Goal: Task Accomplishment & Management: Manage account settings

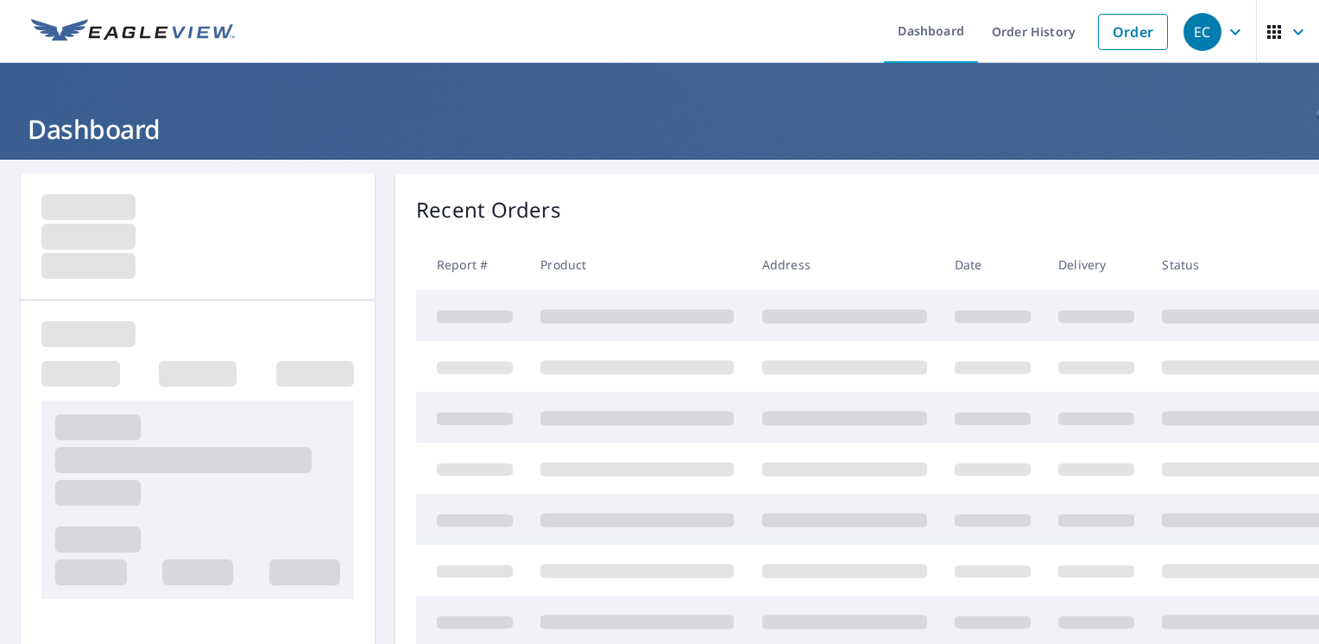
click at [841, 205] on div "Recent Orders" at bounding box center [906, 209] width 981 height 31
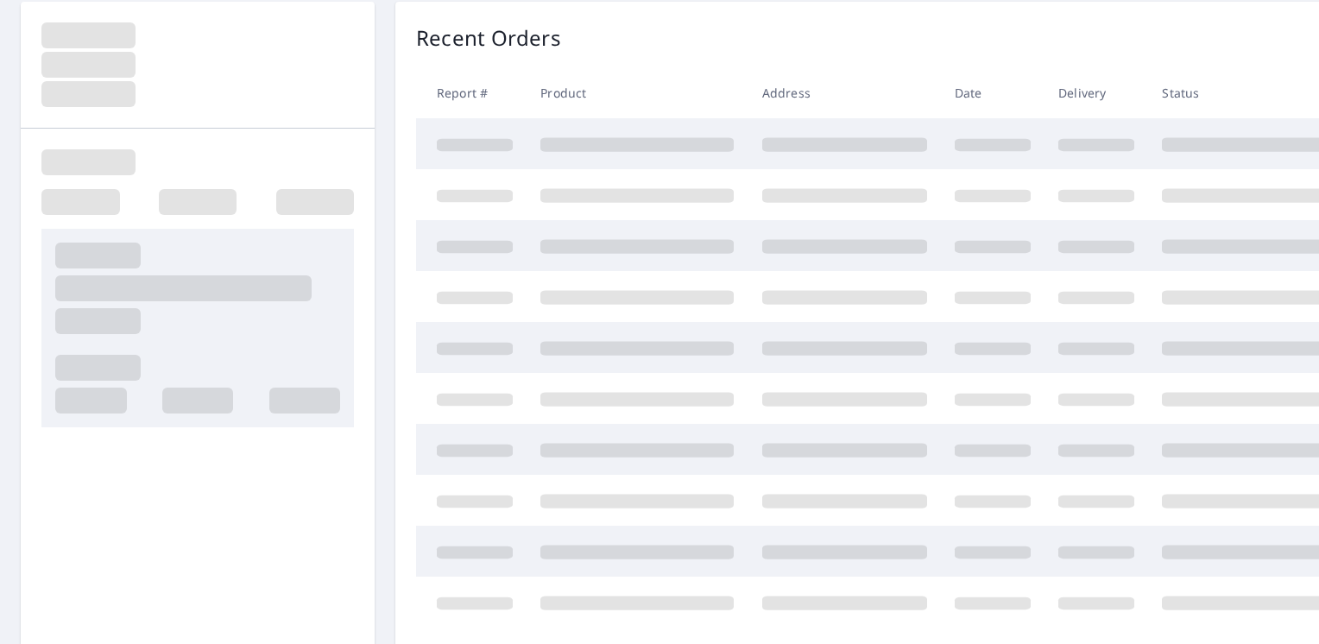
scroll to position [173, 0]
click at [715, 41] on div "Recent Orders" at bounding box center [906, 37] width 981 height 31
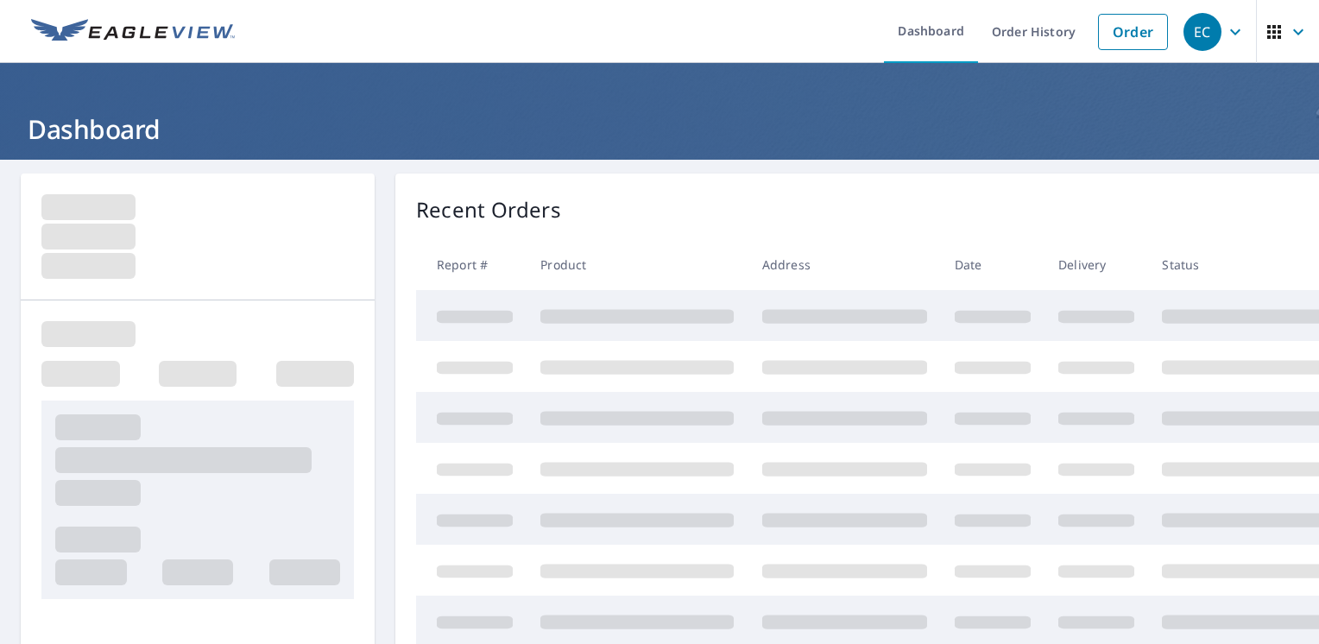
drag, startPoint x: 900, startPoint y: 205, endPoint x: 848, endPoint y: 205, distance: 51.8
click at [900, 205] on div "Recent Orders" at bounding box center [906, 209] width 981 height 31
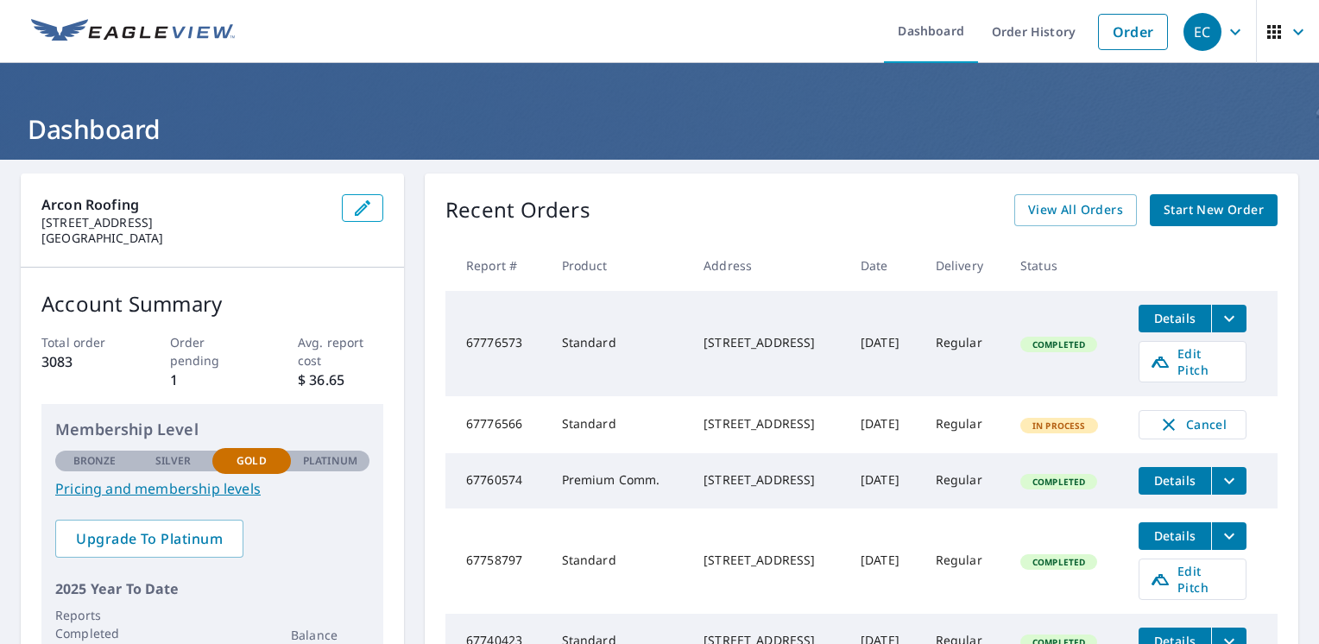
click at [851, 190] on div "Recent Orders View All Orders Start New Order Report # Product Address Date Del…" at bounding box center [861, 435] width 873 height 524
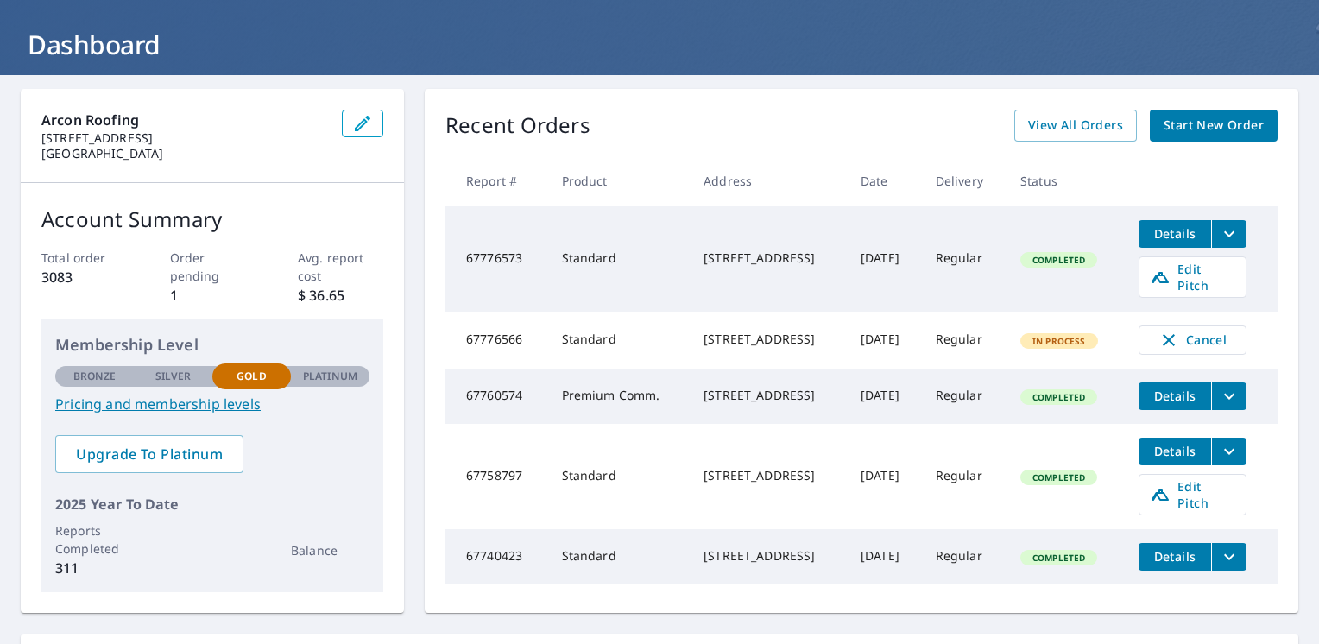
scroll to position [86, 0]
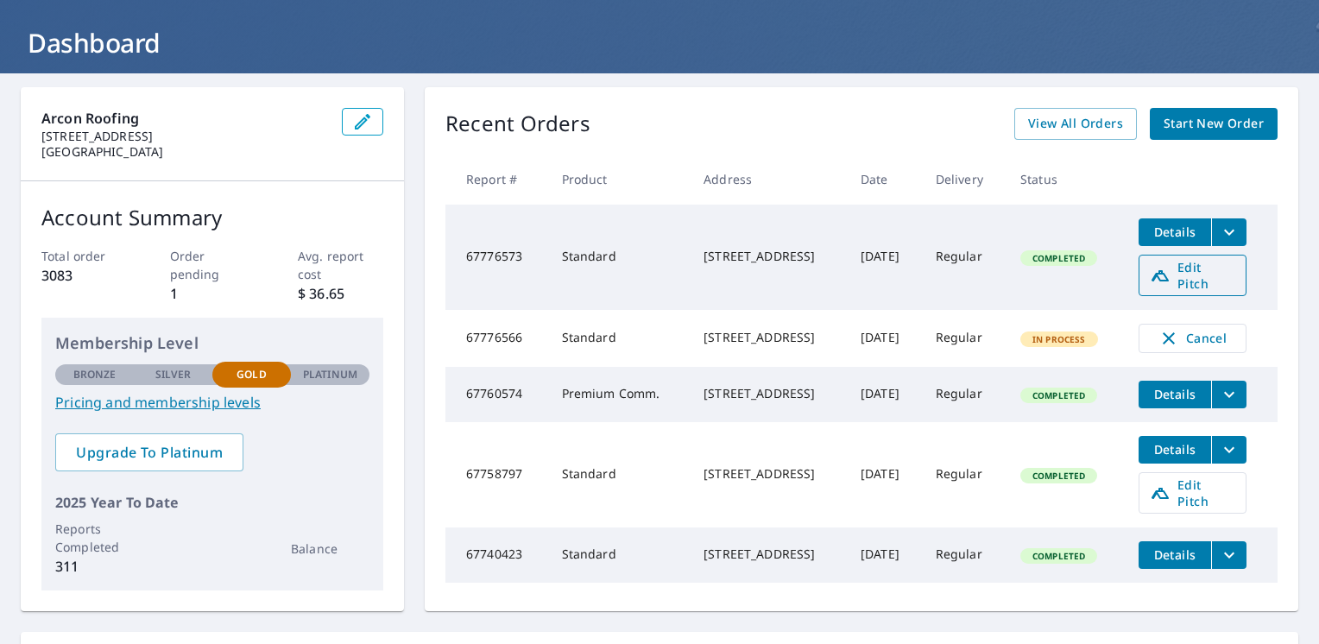
click at [1223, 261] on span "Edit Pitch" at bounding box center [1192, 275] width 85 height 33
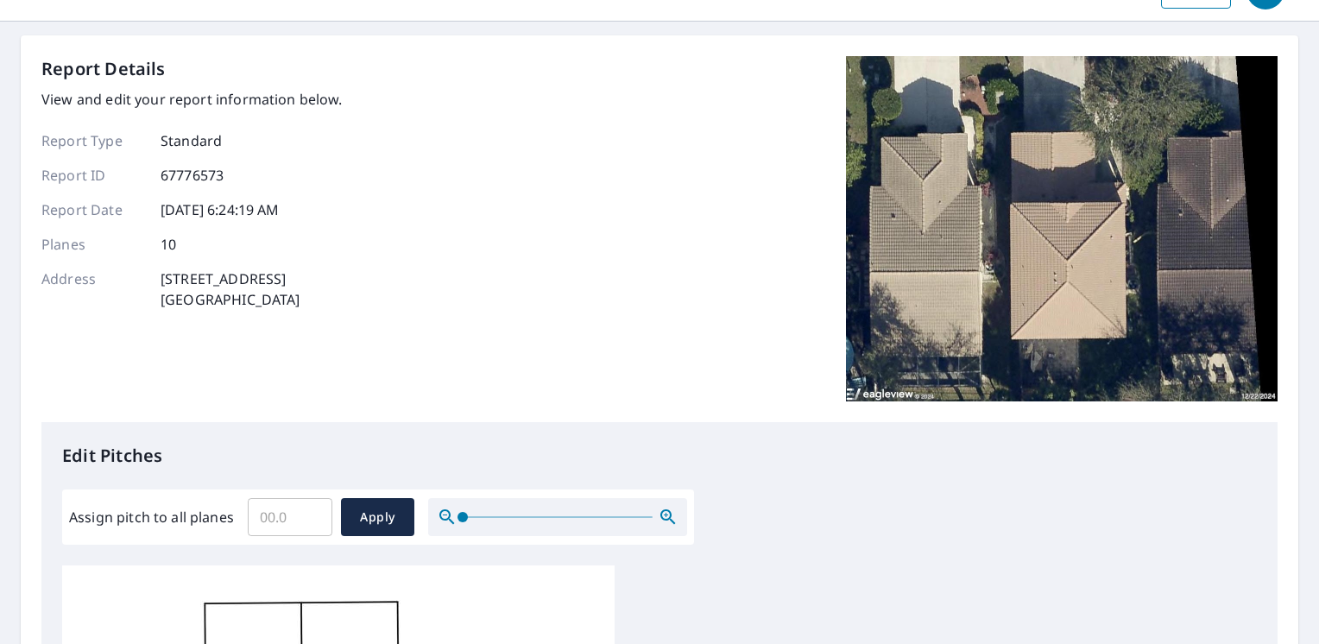
scroll to position [86, 0]
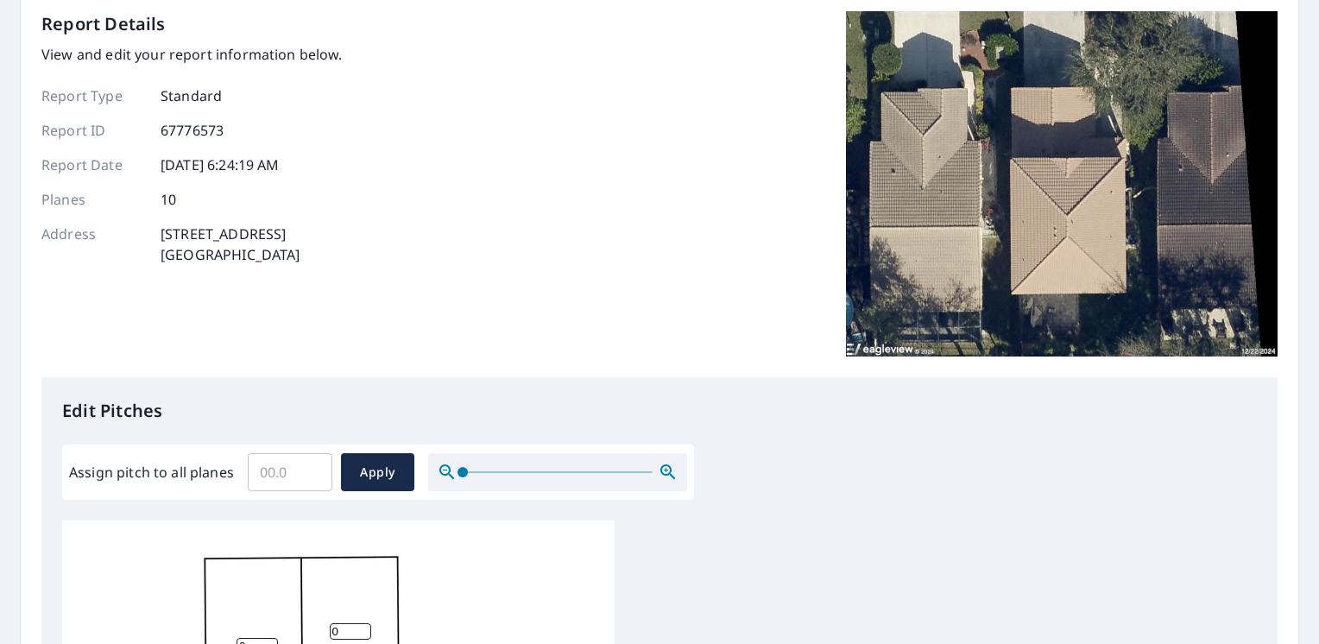
click at [266, 475] on input "Assign pitch to all planes" at bounding box center [290, 472] width 85 height 48
type input "5"
click at [399, 482] on span "Apply" at bounding box center [378, 473] width 46 height 22
type input "5"
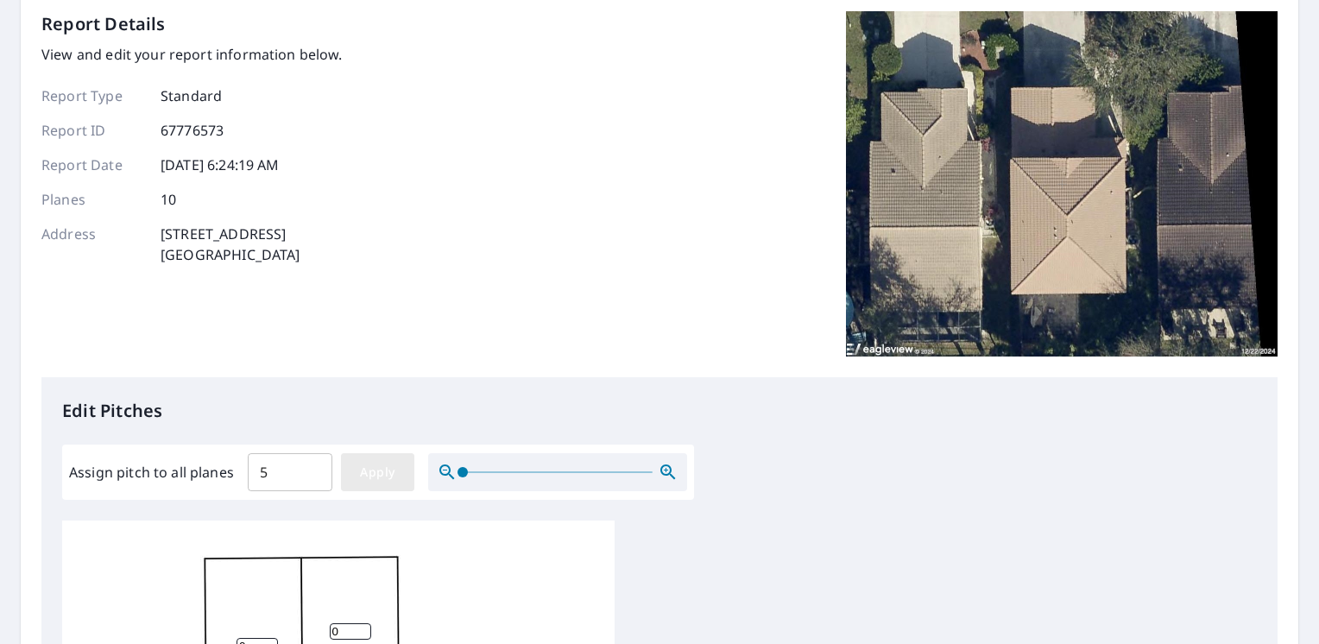
type input "5"
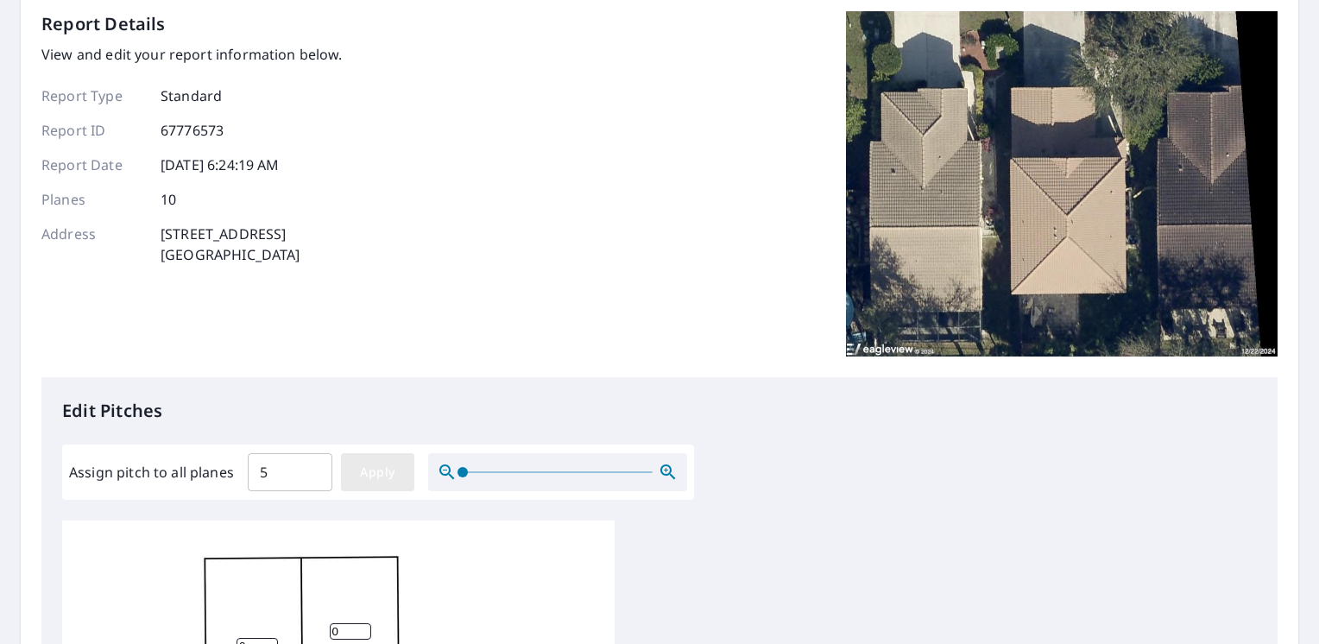
type input "5"
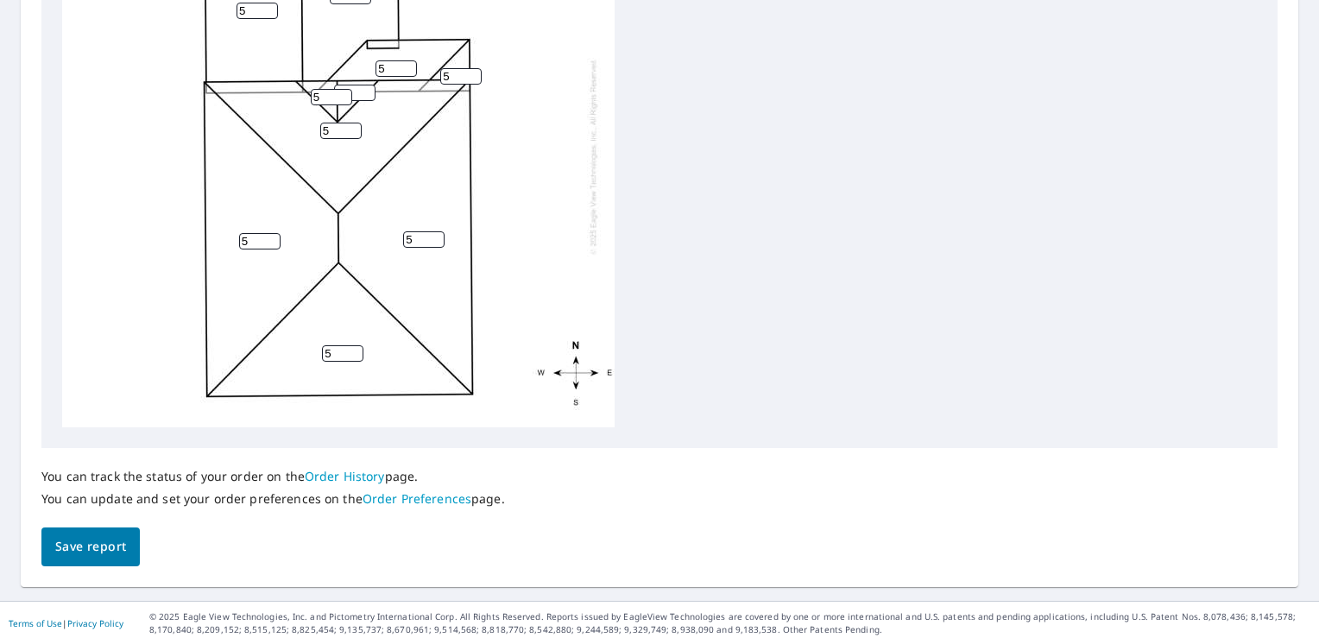
click at [93, 540] on span "Save report" at bounding box center [90, 547] width 71 height 22
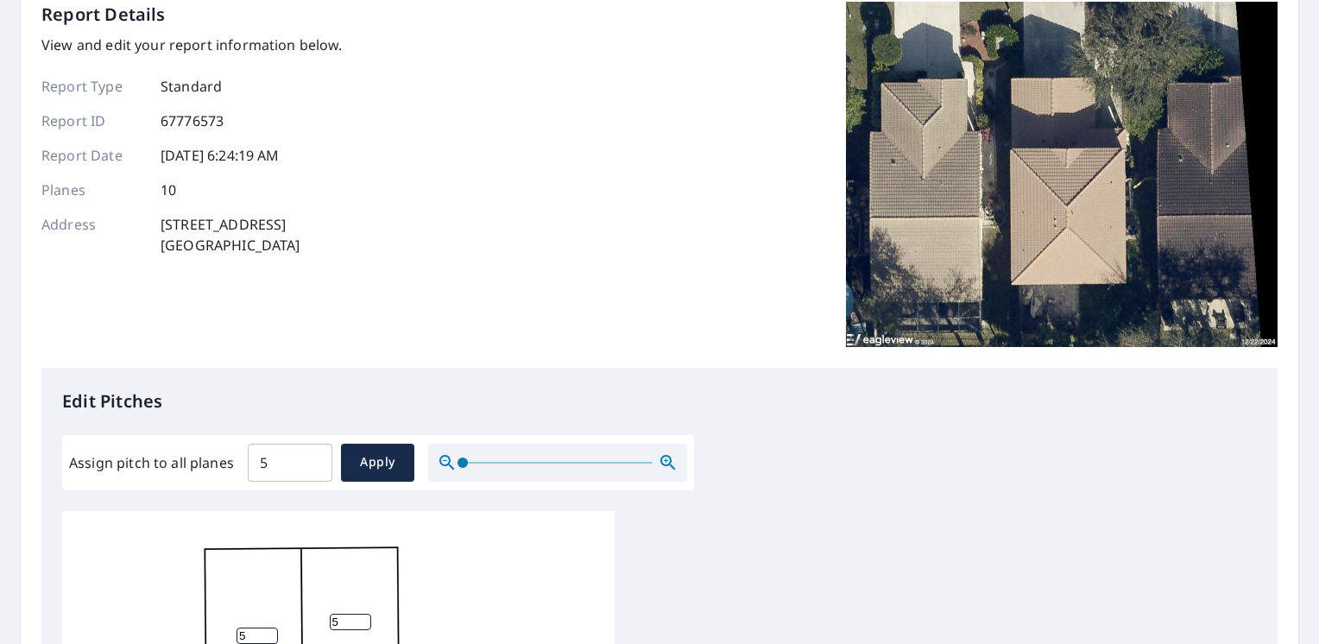
scroll to position [0, 0]
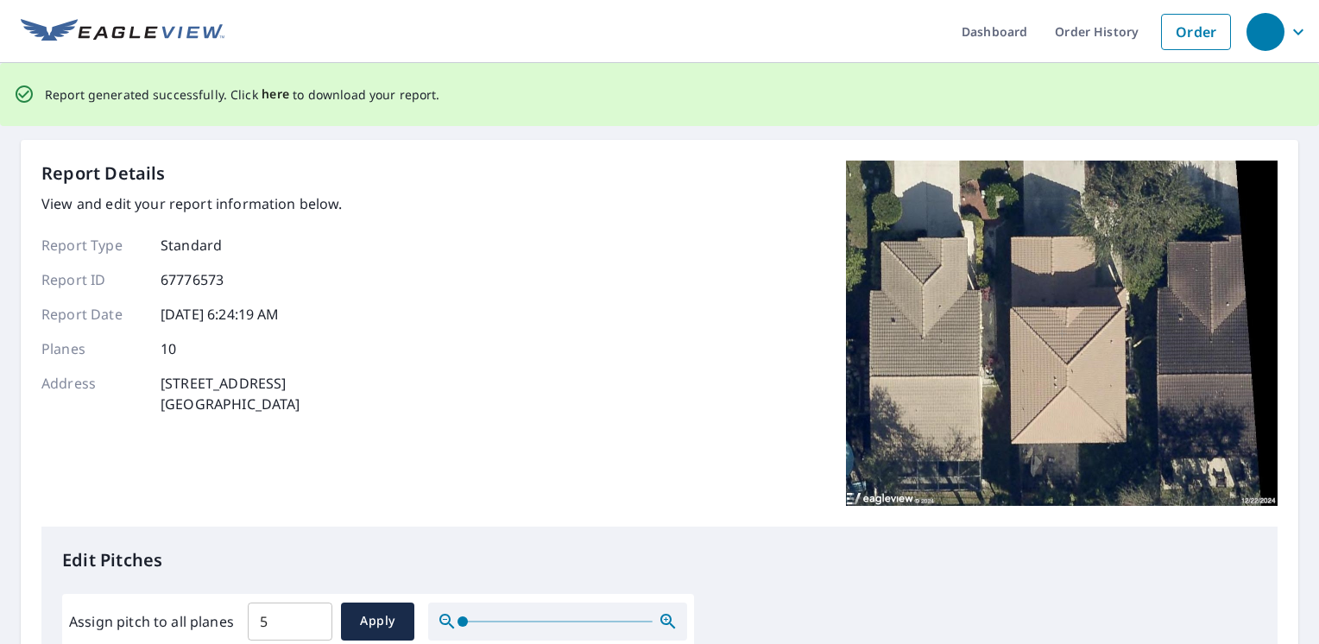
click at [264, 95] on span "here" at bounding box center [275, 95] width 28 height 22
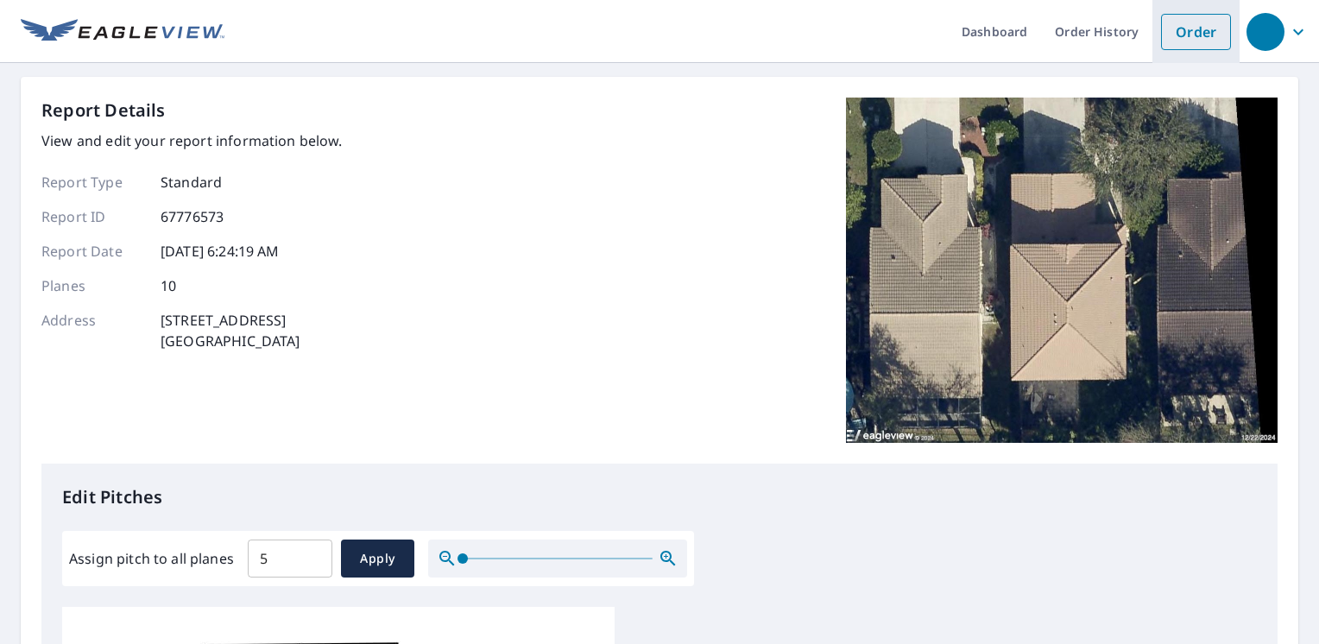
click at [1167, 29] on link "Order" at bounding box center [1196, 32] width 70 height 36
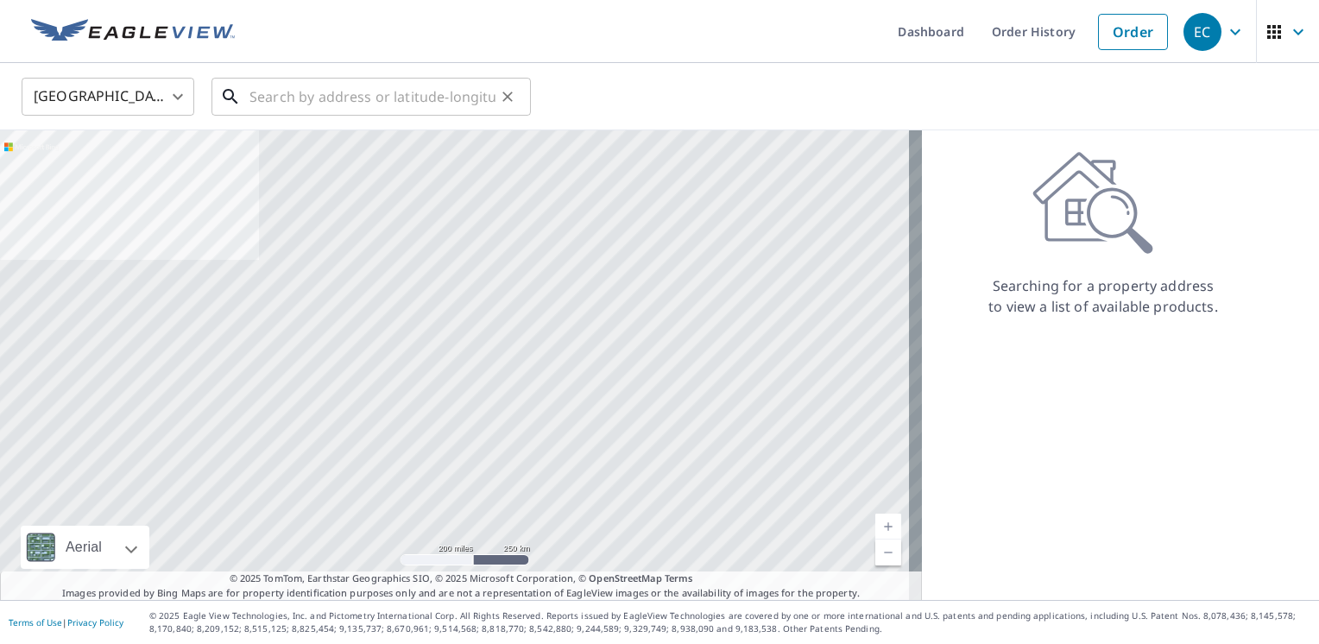
click at [373, 98] on input "text" at bounding box center [372, 96] width 246 height 48
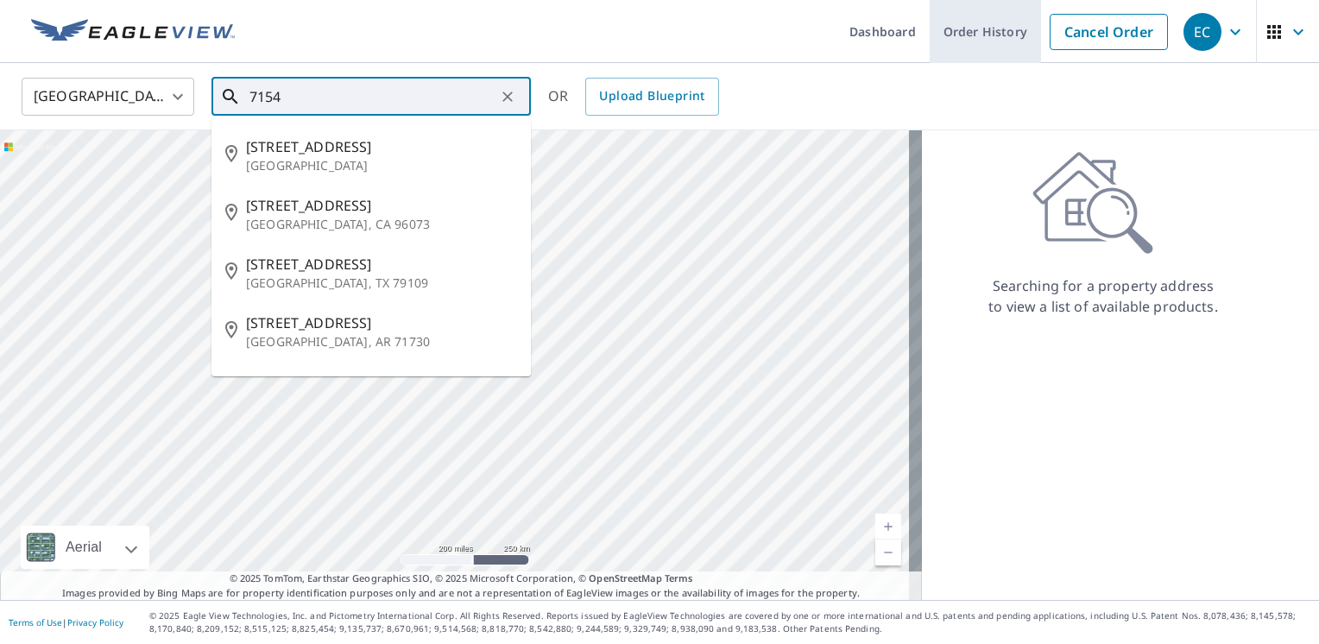
type input "7154"
click at [958, 31] on link "Order History" at bounding box center [984, 31] width 111 height 63
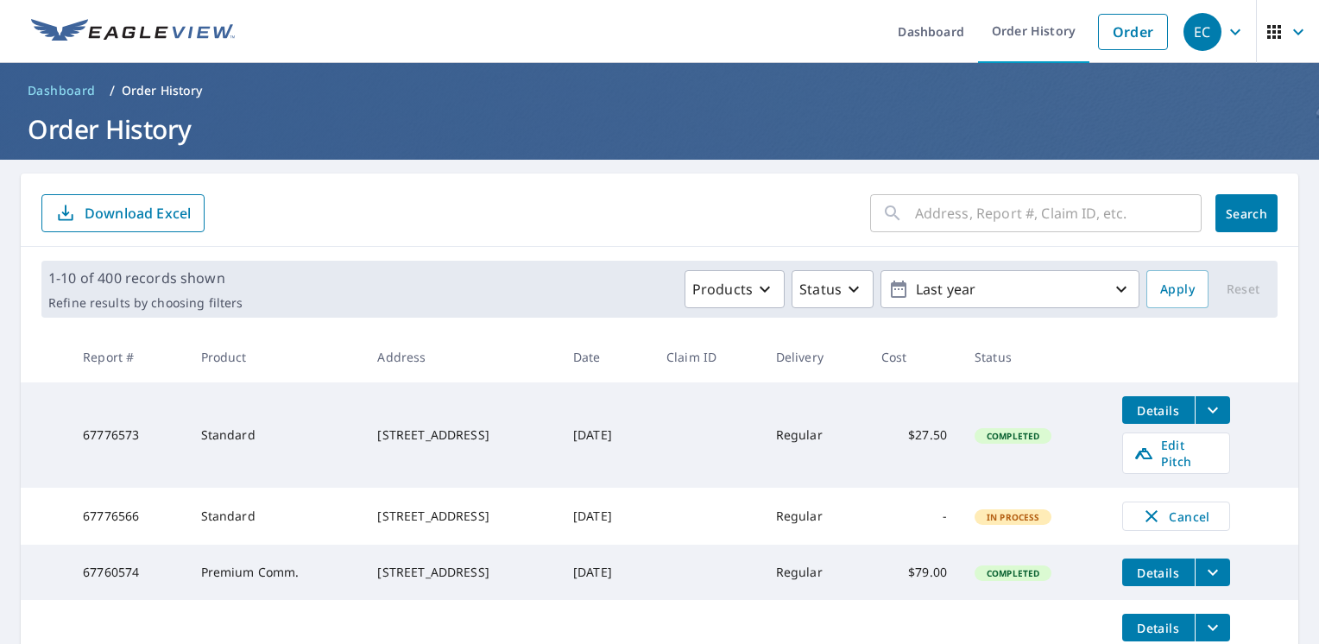
click at [568, 180] on div "​ Search Download Excel" at bounding box center [659, 209] width 1277 height 73
